Goal: Find contact information: Find contact information

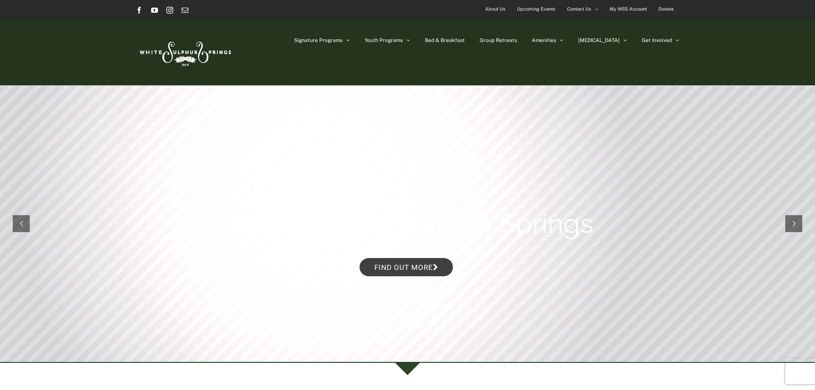
click at [502, 10] on span "About Us" at bounding box center [495, 9] width 20 height 12
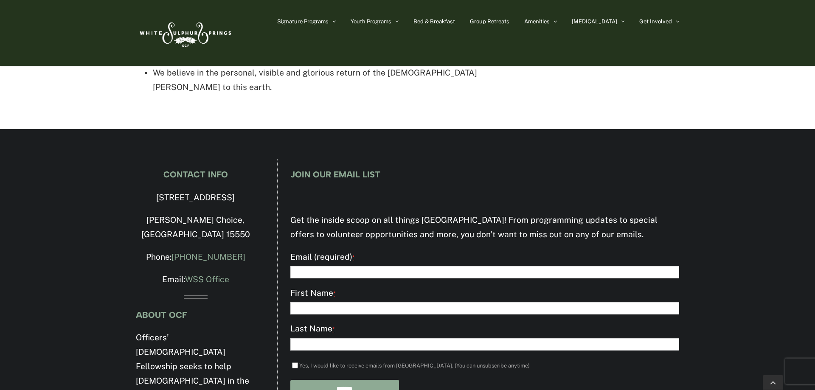
scroll to position [1906, 0]
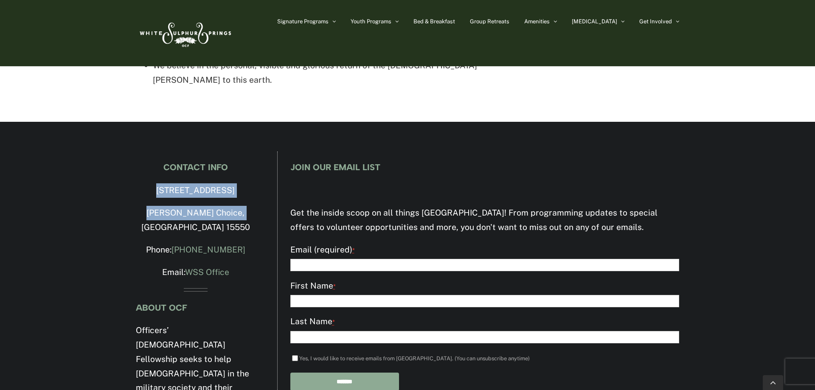
drag, startPoint x: 248, startPoint y: 144, endPoint x: 116, endPoint y: 129, distance: 132.9
click at [116, 129] on div "CONTACT INFO [STREET_ADDRESS][PERSON_NAME] Phone: [PHONE_NUMBER] Email: WSS Off…" at bounding box center [407, 335] width 815 height 426
copy div "[STREET_ADDRESS][PERSON_NAME]"
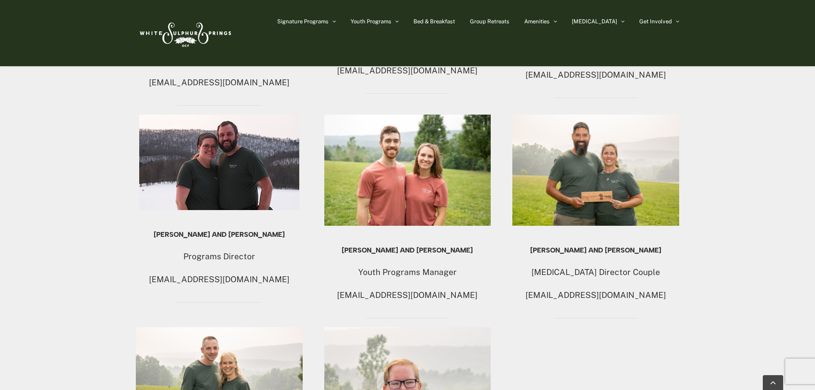
scroll to position [606, 0]
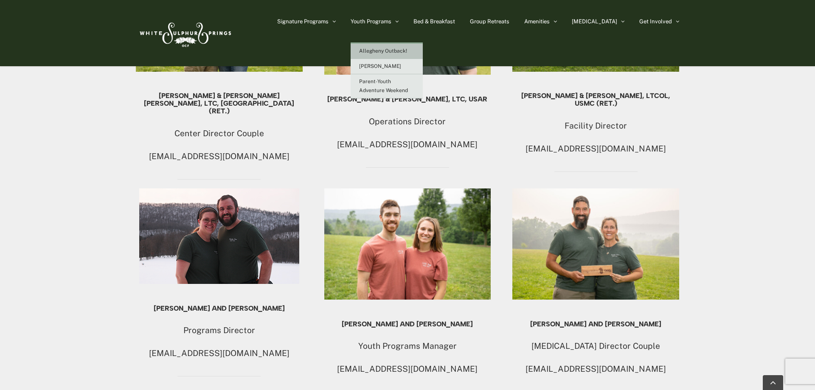
click at [407, 51] on span "Allegheny Outback!" at bounding box center [383, 51] width 48 height 6
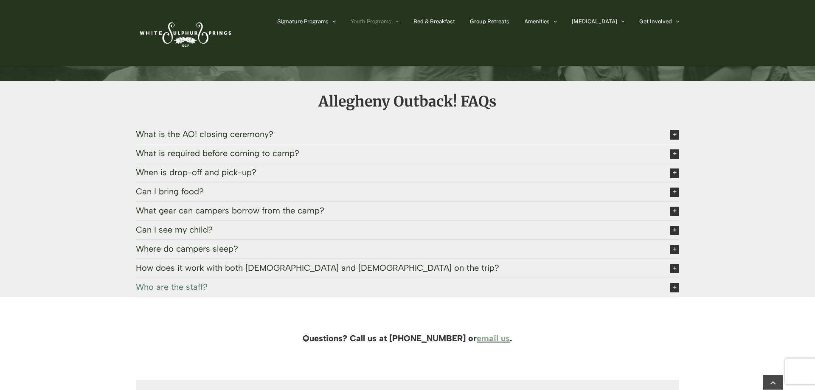
scroll to position [1776, 0]
